Goal: Book appointment/travel/reservation

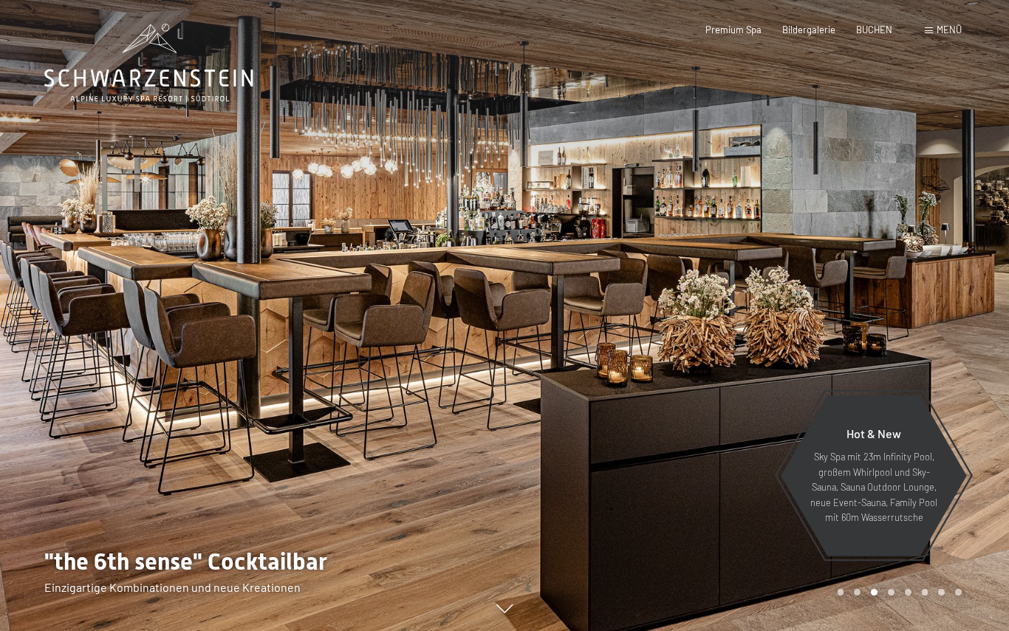
click at [951, 28] on span "Menü" at bounding box center [949, 30] width 25 height 12
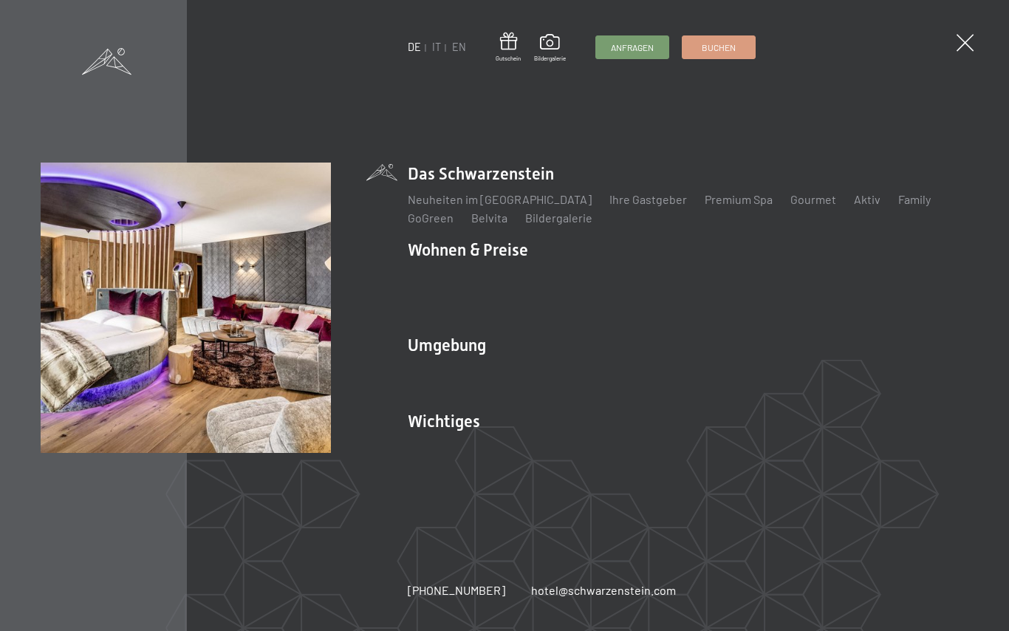
click at [646, 282] on link "Angebote" at bounding box center [651, 275] width 52 height 14
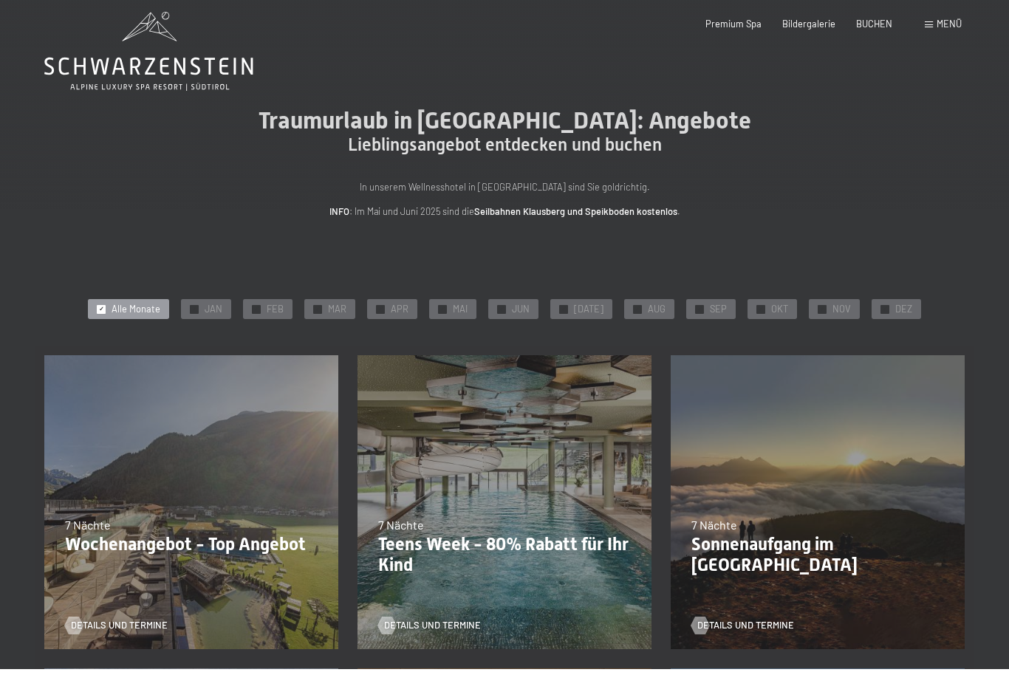
click at [771, 310] on span "OKT" at bounding box center [779, 315] width 17 height 13
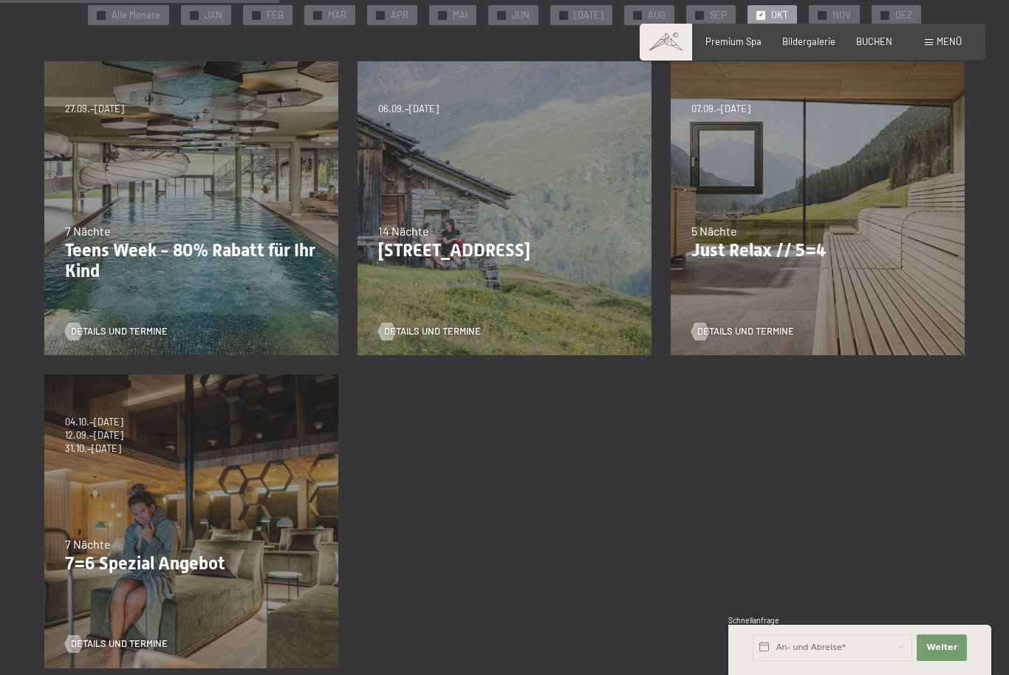
scroll to position [307, 0]
click at [213, 504] on div "04.10.–26.10.2025 01.11.–21.12.2025 10.01.–01.02.2026 07.03.–29.03.2026 16.05.–…" at bounding box center [191, 520] width 313 height 313
click at [200, 468] on div "04.10.–26.10.2025 01.11.–21.12.2025 10.01.–01.02.2026 07.03.–29.03.2026 16.05.–…" at bounding box center [191, 520] width 313 height 313
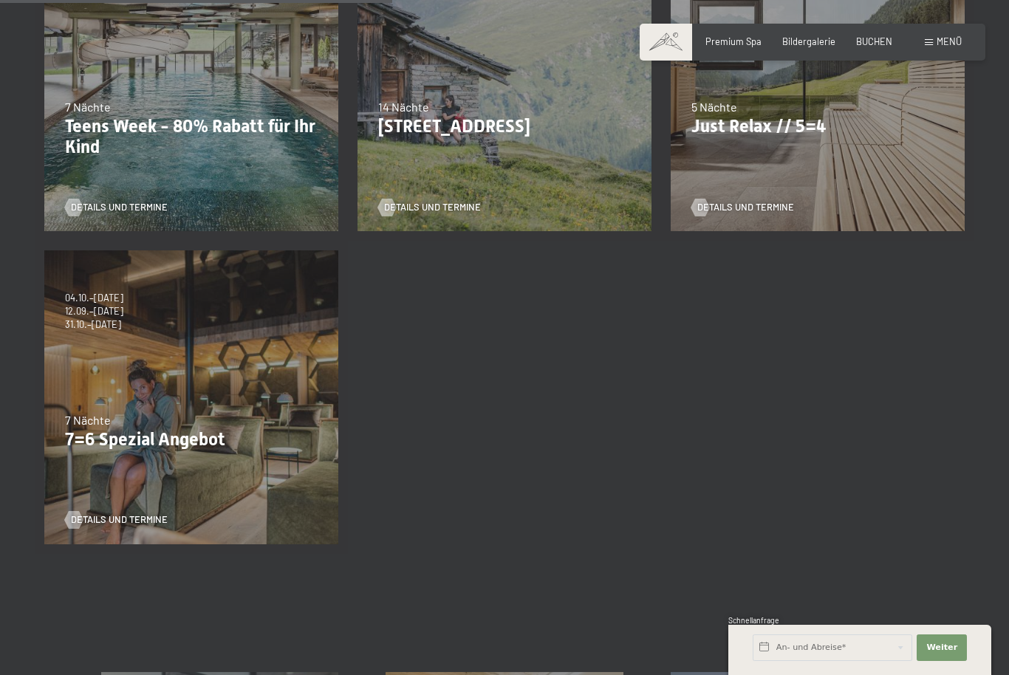
scroll to position [429, 0]
click at [126, 515] on span "Details und Termine" at bounding box center [119, 520] width 97 height 13
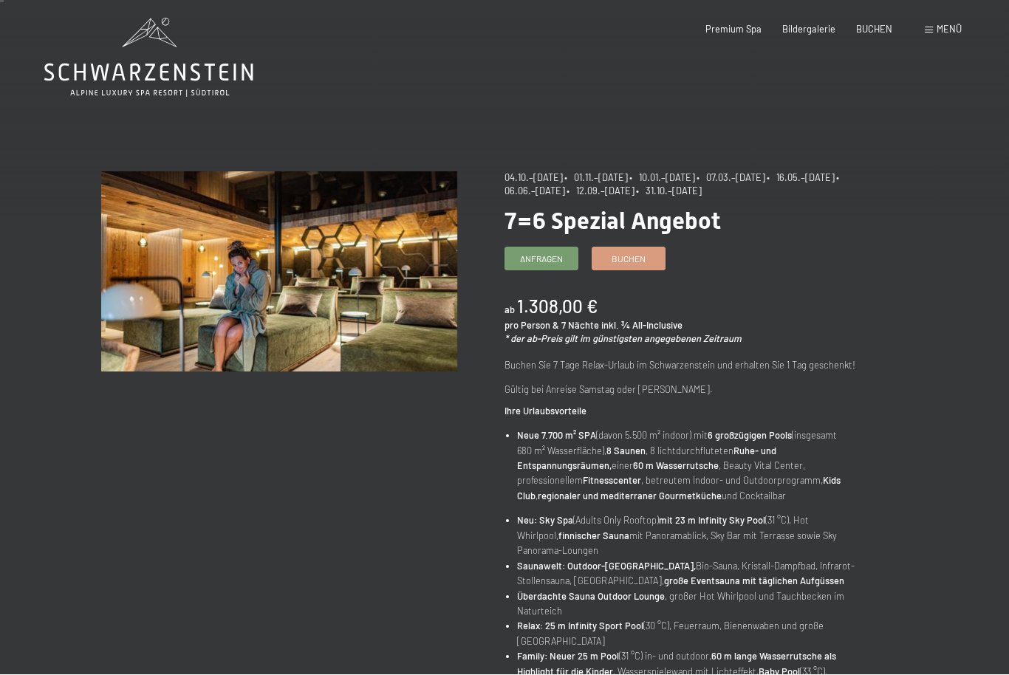
scroll to position [6, 0]
